Goal: Transaction & Acquisition: Obtain resource

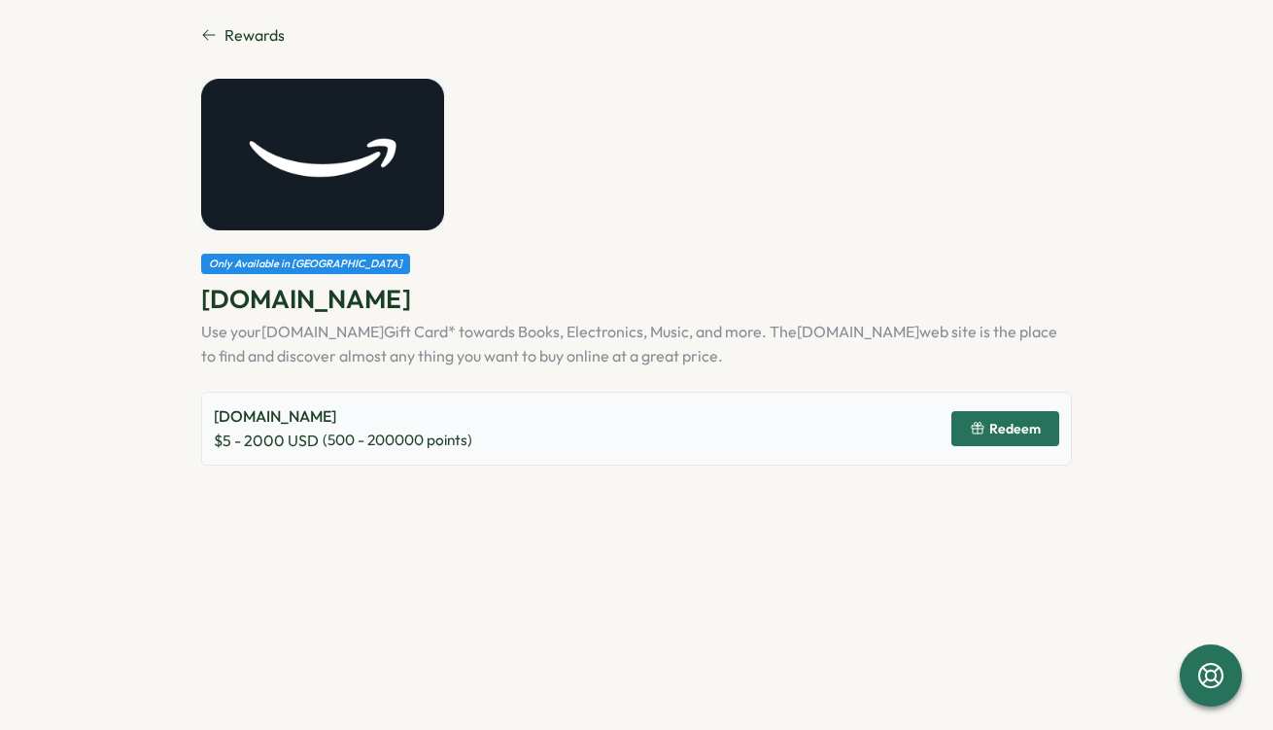
click at [516, 442] on div "[DOMAIN_NAME] $ 5 - 2000 USD ( 500 - 200000 points) Redeem" at bounding box center [636, 428] width 870 height 74
click at [473, 433] on div "[DOMAIN_NAME] $ 5 - 2000 USD ( 500 - 200000 points) Redeem" at bounding box center [636, 428] width 870 height 74
click at [256, 34] on span "Rewards" at bounding box center [254, 35] width 60 height 24
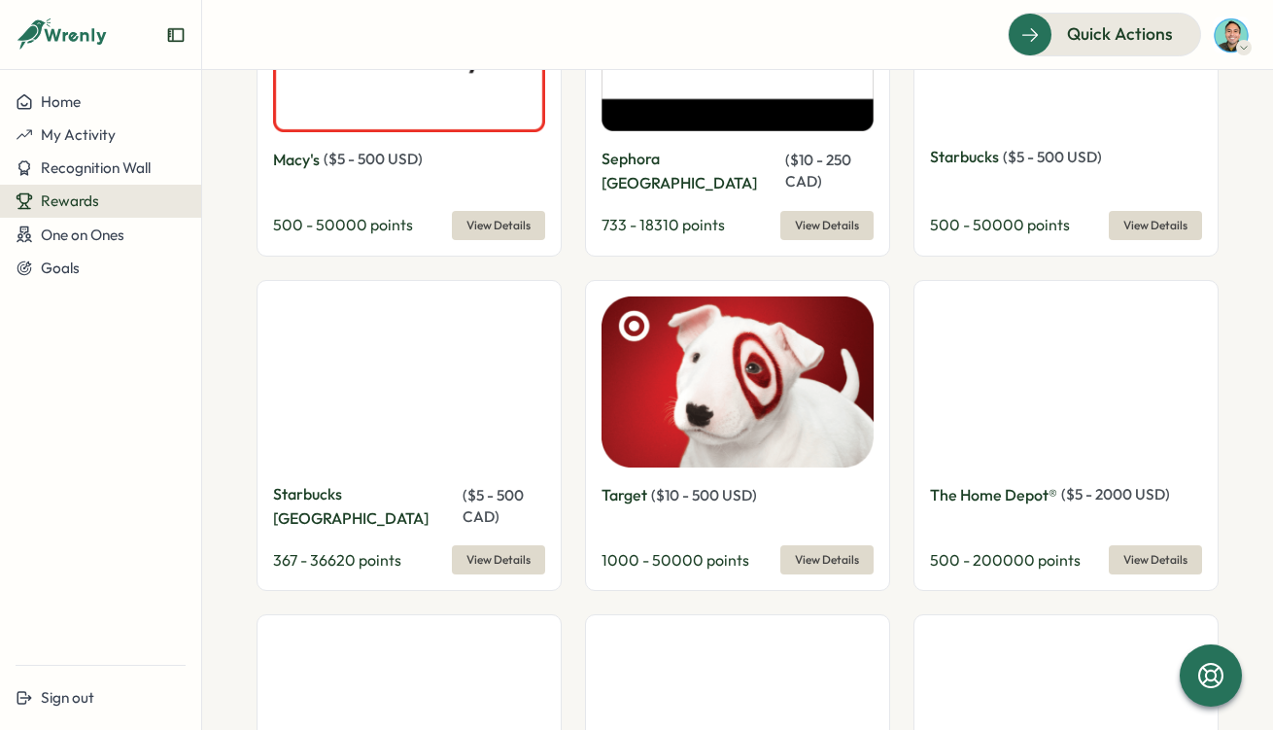
scroll to position [1843, 0]
